Goal: Entertainment & Leisure: Consume media (video, audio)

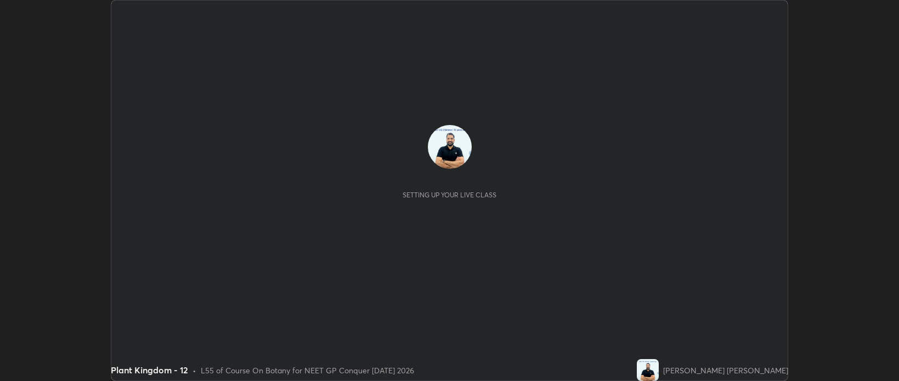
scroll to position [381, 898]
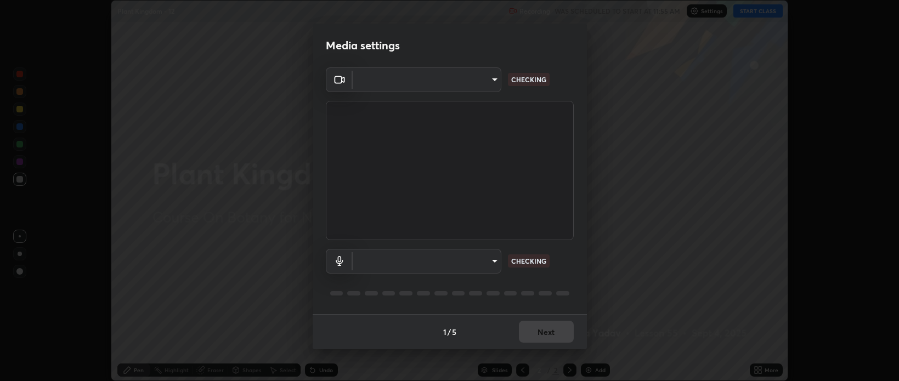
type input "bcb9d7dafccbd8d00e6ada9b6dd7e52ba20ca67bbbba0d0563dd421ab33f40a5"
type input "default"
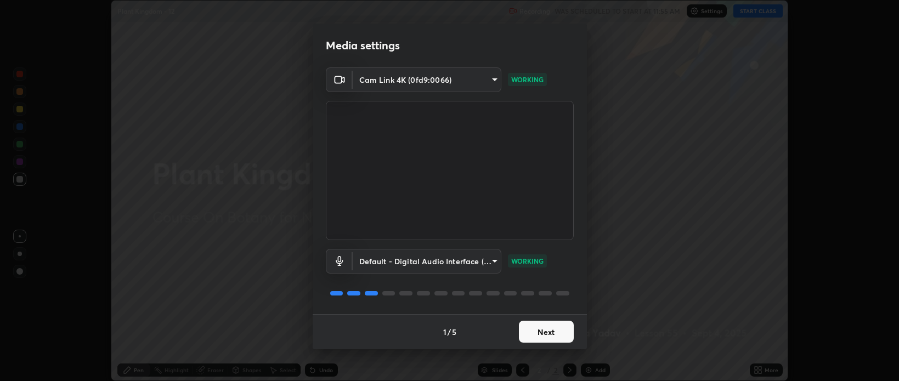
click at [541, 330] on button "Next" at bounding box center [546, 332] width 55 height 22
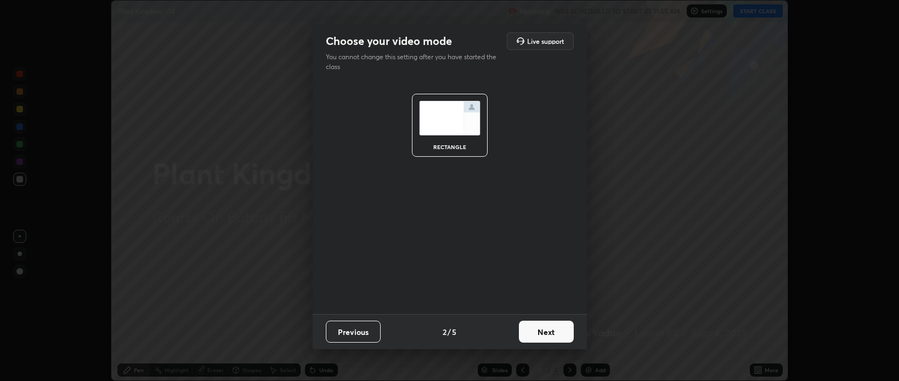
click at [544, 333] on button "Next" at bounding box center [546, 332] width 55 height 22
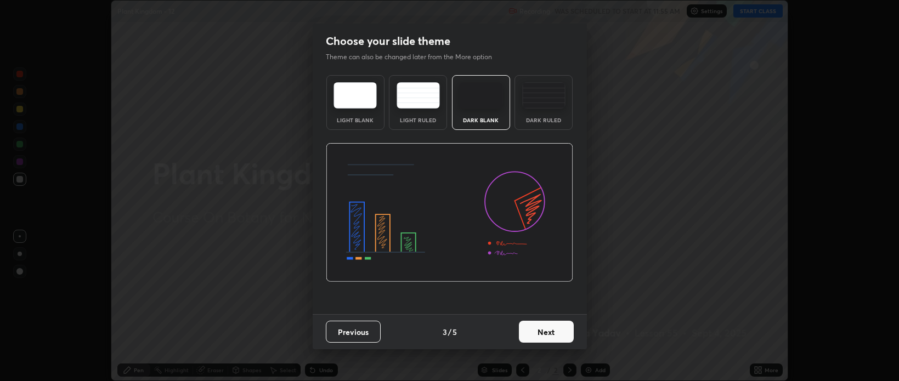
click at [536, 328] on button "Next" at bounding box center [546, 332] width 55 height 22
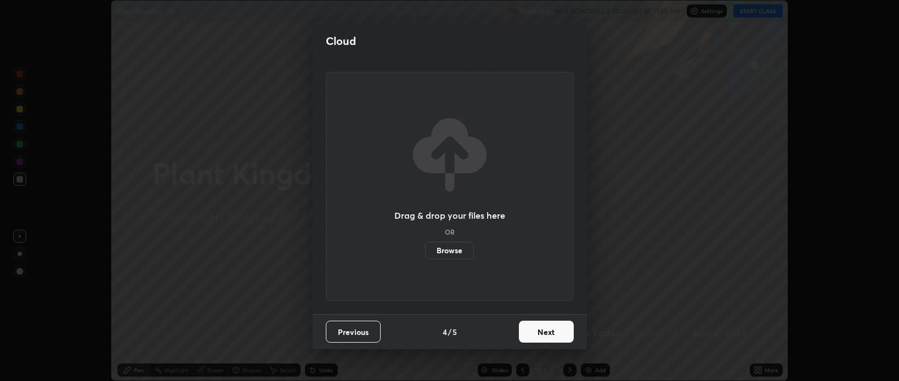
click at [535, 330] on button "Next" at bounding box center [546, 332] width 55 height 22
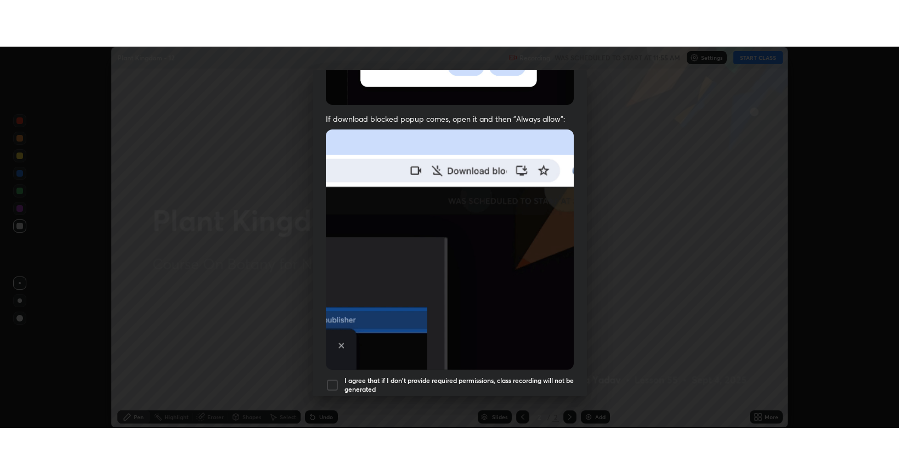
scroll to position [222, 0]
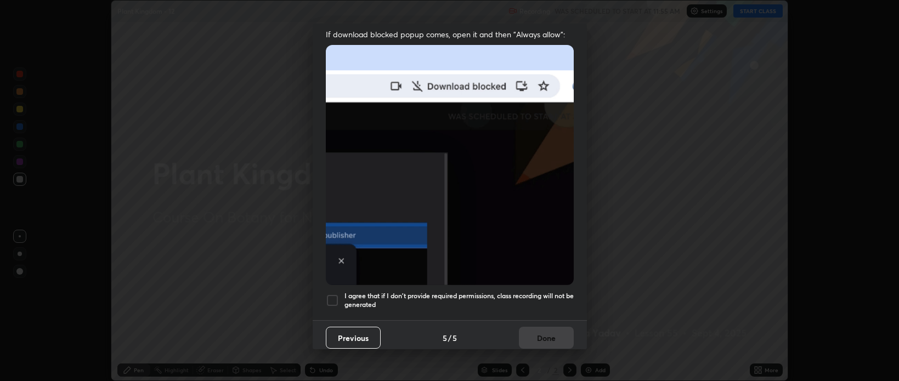
click at [335, 294] on div at bounding box center [332, 300] width 13 height 13
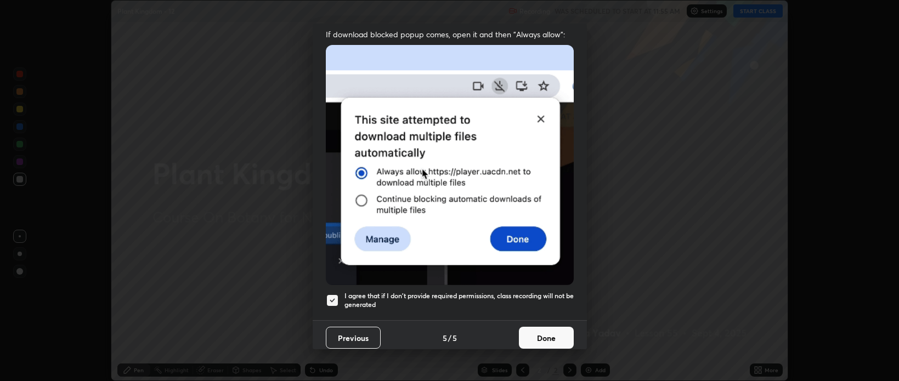
click at [534, 331] on button "Done" at bounding box center [546, 338] width 55 height 22
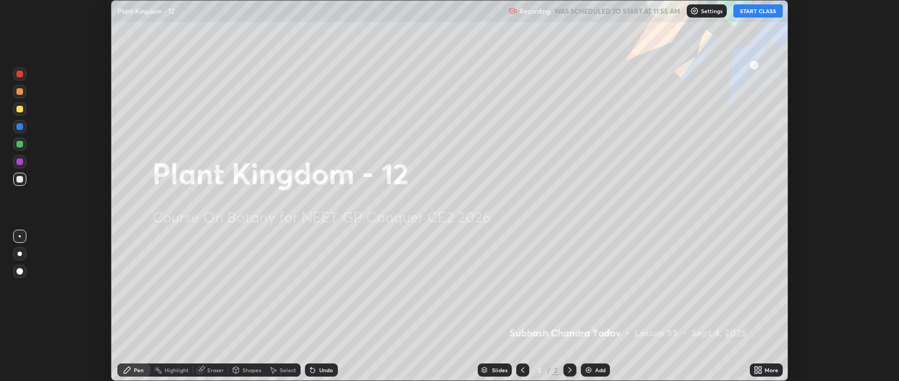
click at [754, 13] on button "START CLASS" at bounding box center [757, 10] width 49 height 13
click at [755, 371] on icon at bounding box center [755, 372] width 3 height 3
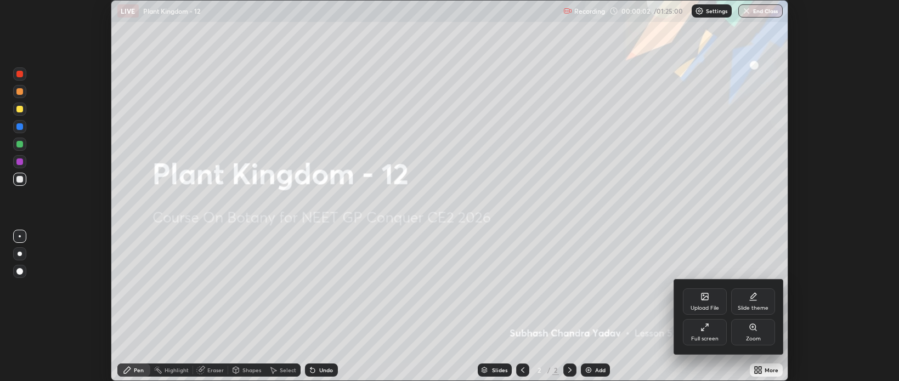
click at [704, 329] on icon at bounding box center [704, 327] width 9 height 9
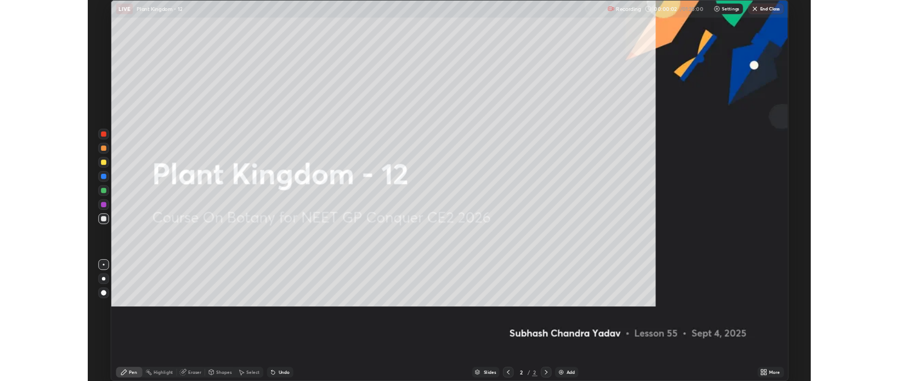
scroll to position [474, 899]
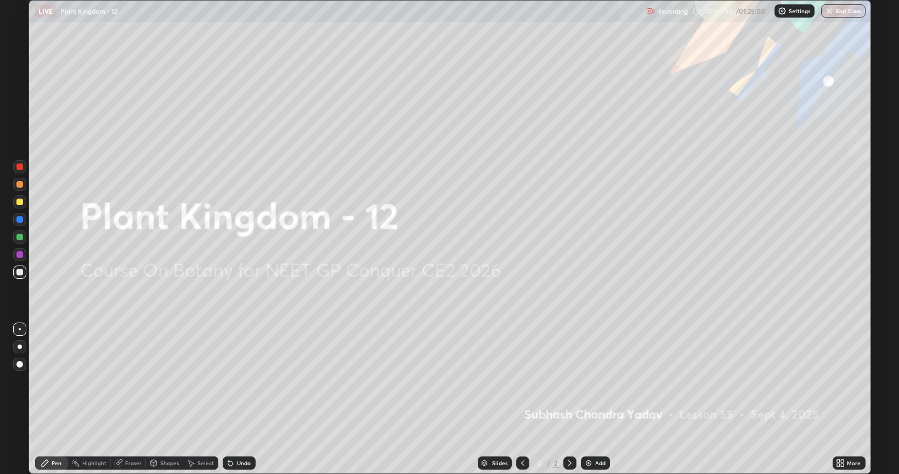
click at [588, 381] on img at bounding box center [588, 462] width 9 height 9
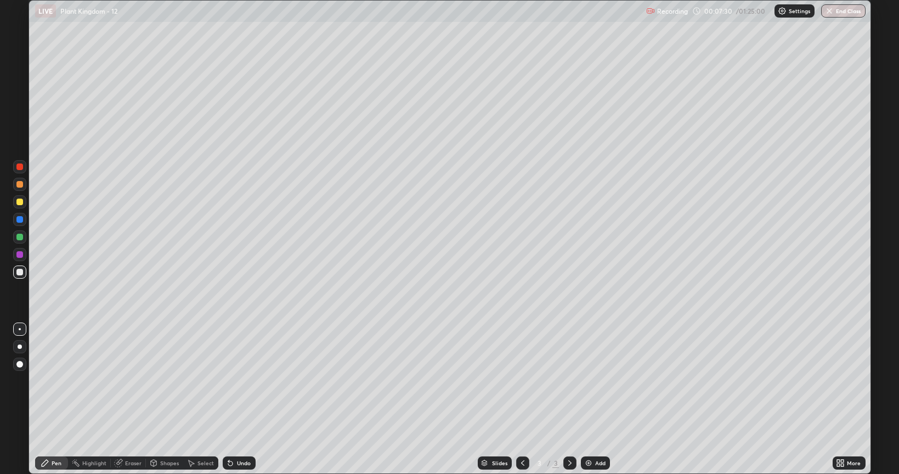
click at [843, 381] on icon at bounding box center [842, 464] width 3 height 3
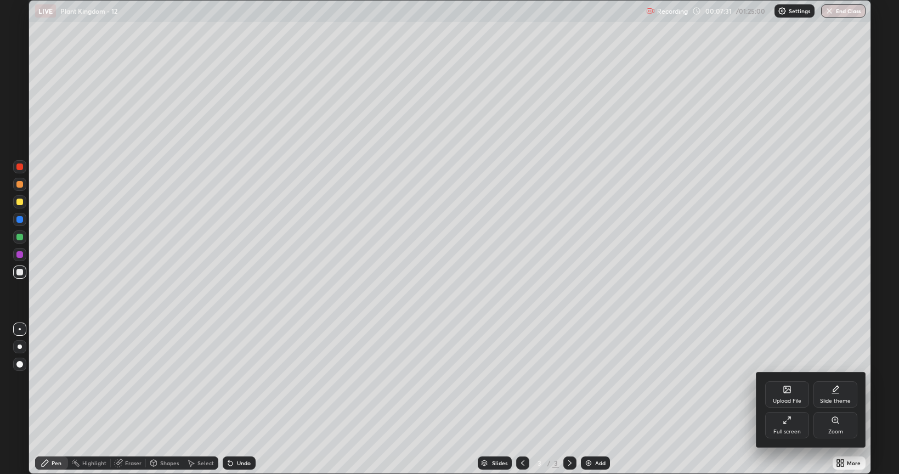
click at [786, 381] on icon at bounding box center [785, 422] width 3 height 3
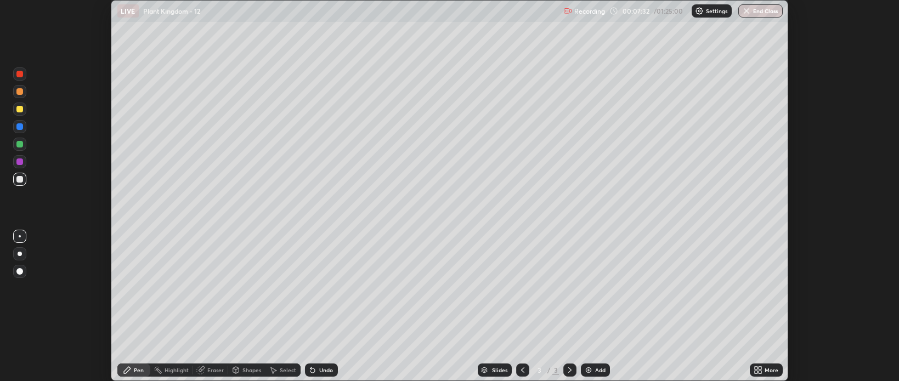
scroll to position [54450, 53932]
click at [585, 370] on img at bounding box center [588, 370] width 9 height 9
click at [209, 367] on div "Eraser" at bounding box center [215, 369] width 16 height 5
click at [138, 364] on div "Pen" at bounding box center [133, 370] width 33 height 13
click at [19, 145] on div at bounding box center [19, 144] width 7 height 7
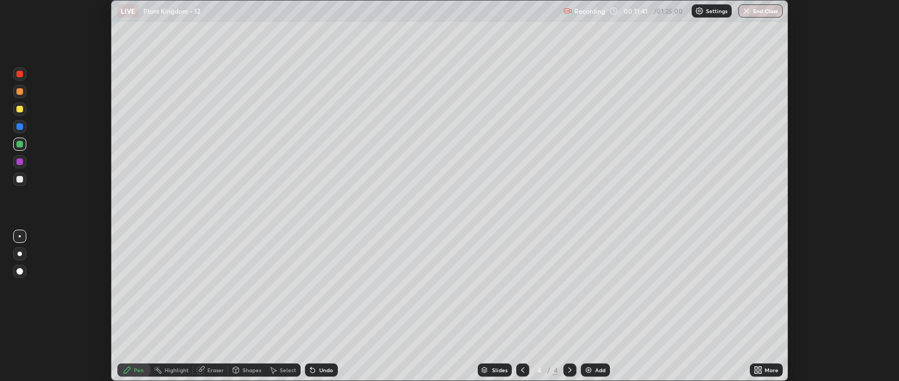
click at [15, 107] on div at bounding box center [19, 109] width 13 height 13
click at [218, 371] on div "Eraser" at bounding box center [215, 369] width 16 height 5
click at [138, 372] on div "Pen" at bounding box center [139, 369] width 10 height 5
click at [19, 182] on div at bounding box center [19, 179] width 7 height 7
click at [13, 108] on div at bounding box center [19, 109] width 13 height 13
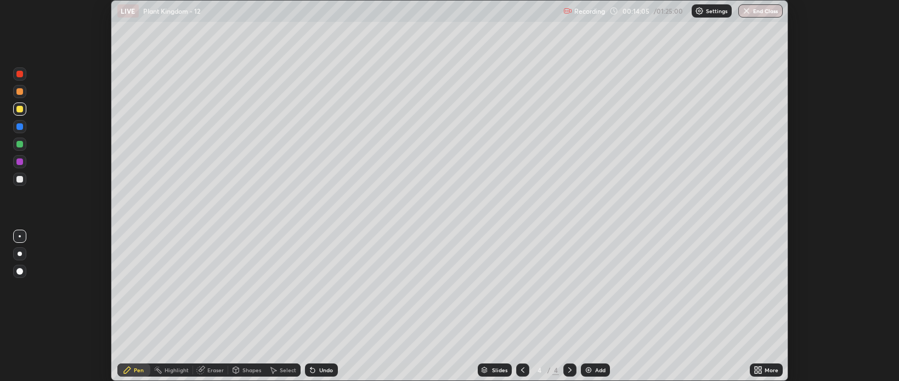
click at [18, 94] on div at bounding box center [19, 91] width 7 height 7
click at [16, 142] on div at bounding box center [19, 144] width 7 height 7
click at [20, 143] on div at bounding box center [19, 144] width 7 height 7
click at [21, 75] on div at bounding box center [19, 74] width 7 height 7
